Goal: Navigation & Orientation: Find specific page/section

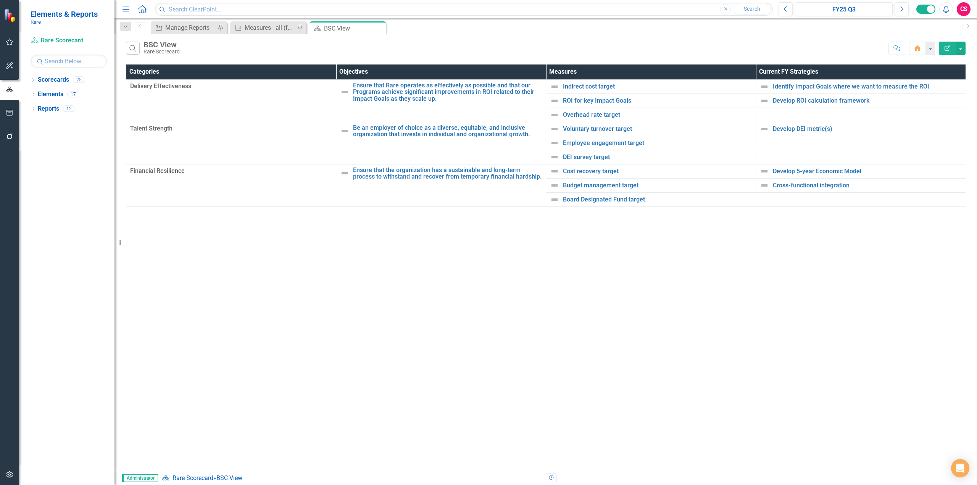
click at [8, 474] on icon "button" at bounding box center [10, 475] width 8 height 6
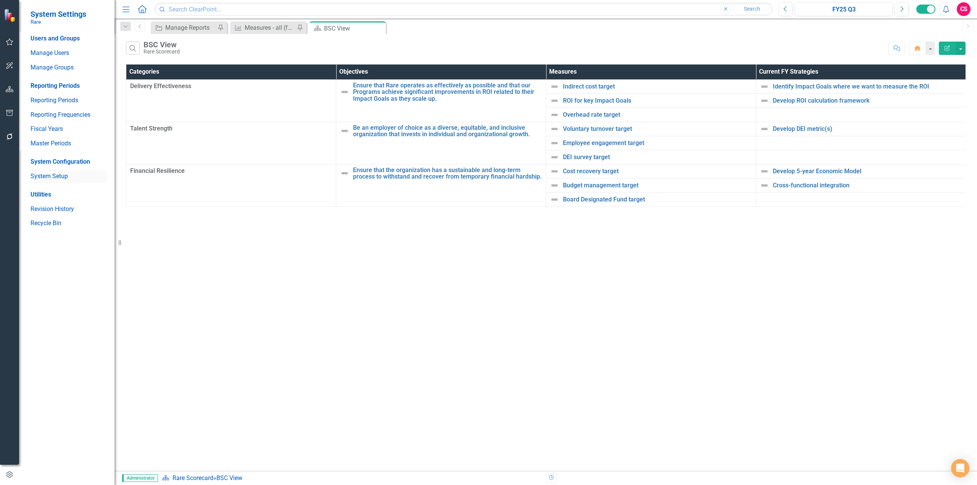
click at [58, 179] on link "System Setup" at bounding box center [69, 176] width 76 height 9
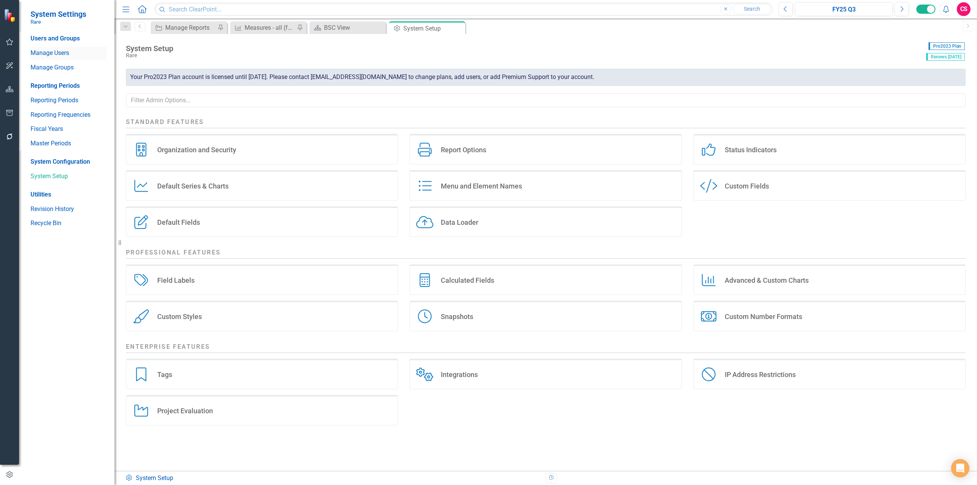
click at [60, 56] on link "Manage Users" at bounding box center [69, 53] width 76 height 9
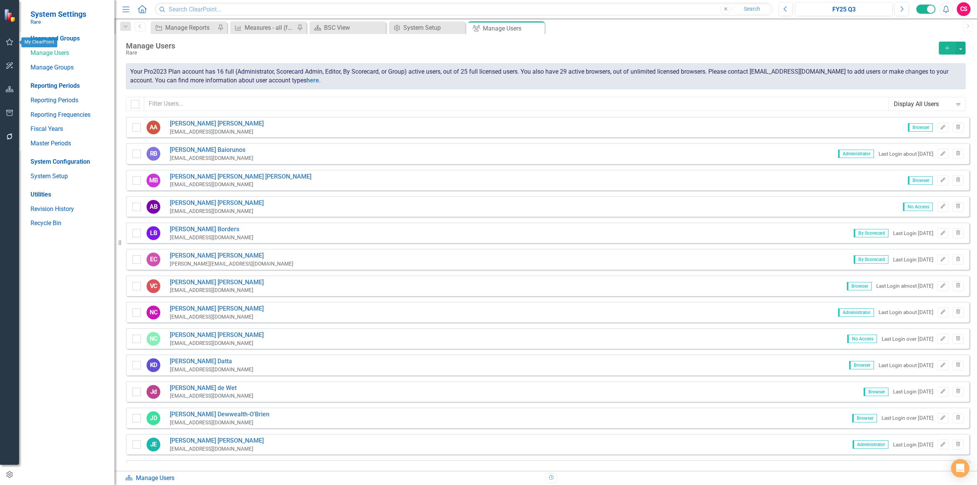
click at [11, 41] on icon "button" at bounding box center [10, 42] width 8 height 6
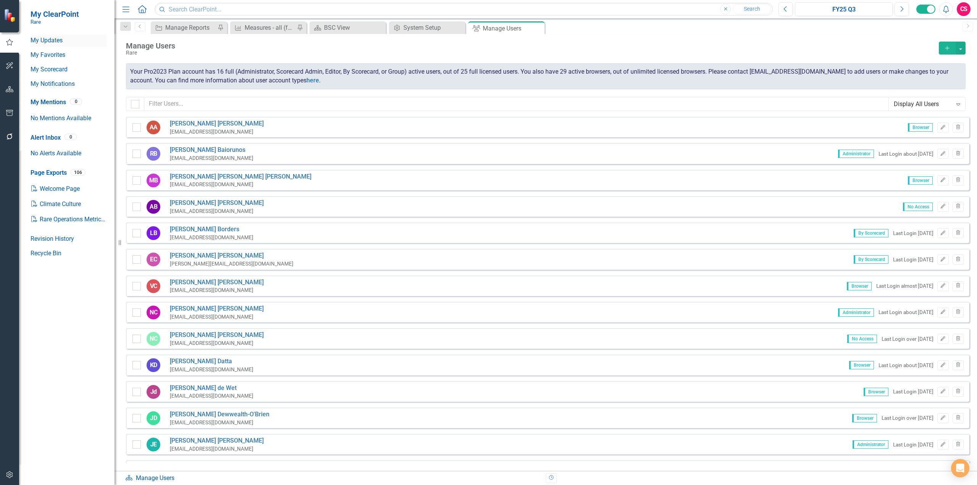
click at [44, 39] on link "My Updates" at bounding box center [69, 40] width 76 height 9
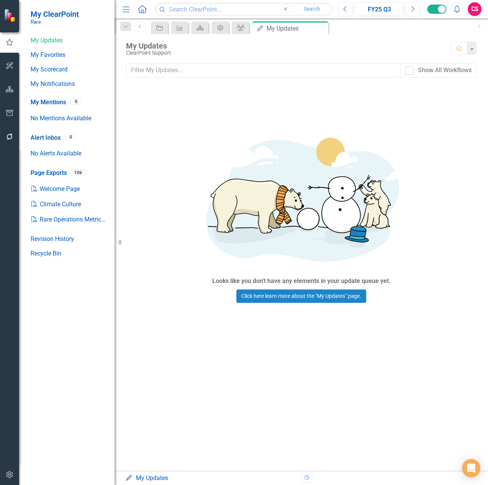
click at [475, 8] on div "CS" at bounding box center [474, 9] width 14 height 14
click at [439, 105] on link "Logout Log Out" at bounding box center [451, 110] width 60 height 14
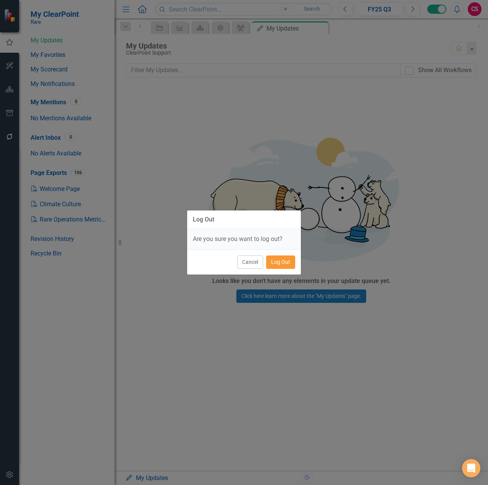
click at [277, 262] on button "Log Out" at bounding box center [280, 261] width 29 height 13
